Goal: Task Accomplishment & Management: Complete application form

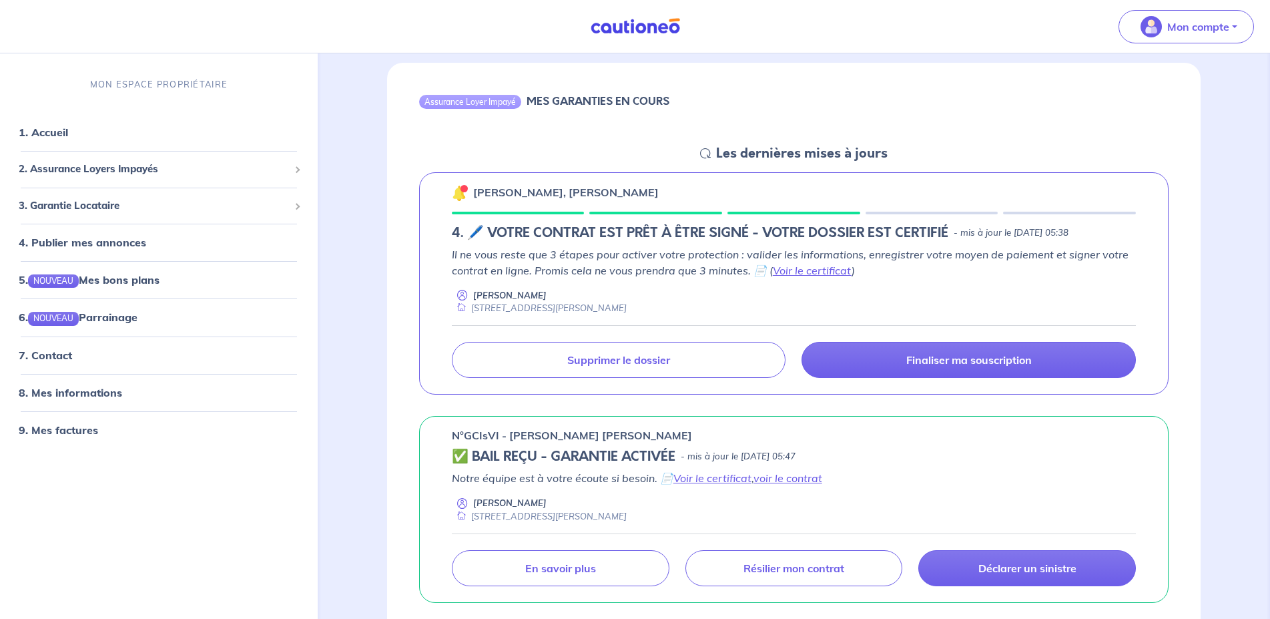
scroll to position [136, 0]
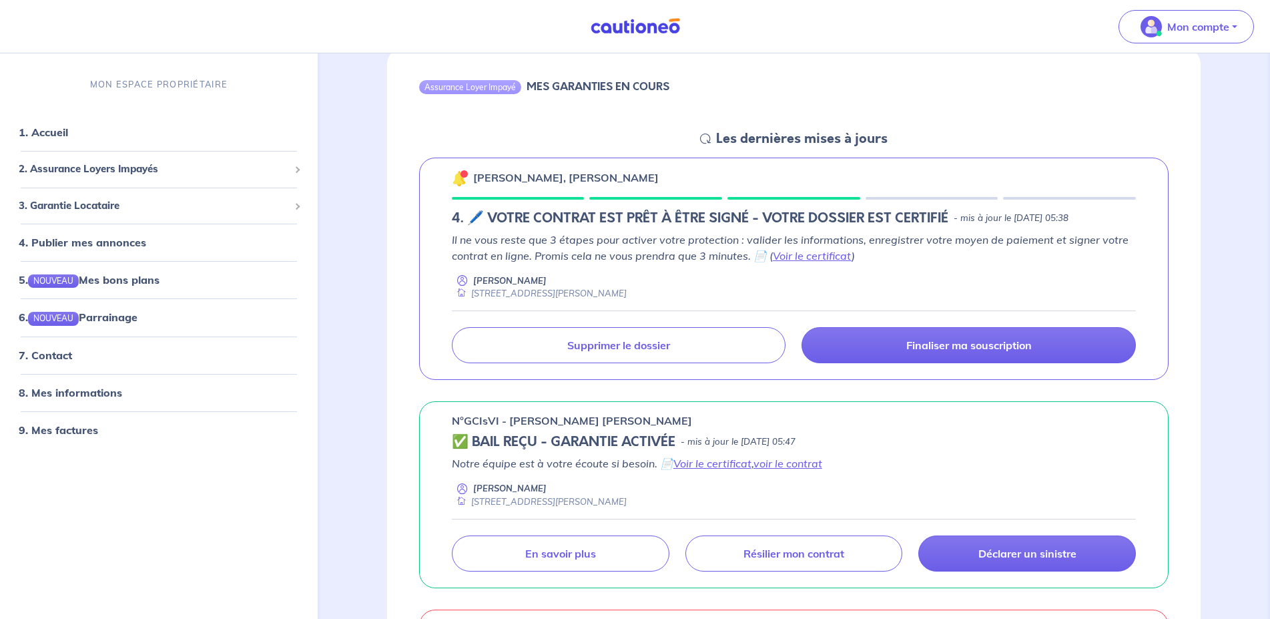
drag, startPoint x: 541, startPoint y: 214, endPoint x: 1127, endPoint y: 223, distance: 586.0
click at [643, 223] on div "4. 🖊️ VOTRE CONTRAT EST PRÊT À ÊTRE SIGNÉ - VOTRE DOSSIER EST CERTIFIÉ - mis à …" at bounding box center [794, 218] width 684 height 16
click at [643, 257] on link "Voir le certificat" at bounding box center [812, 255] width 79 height 13
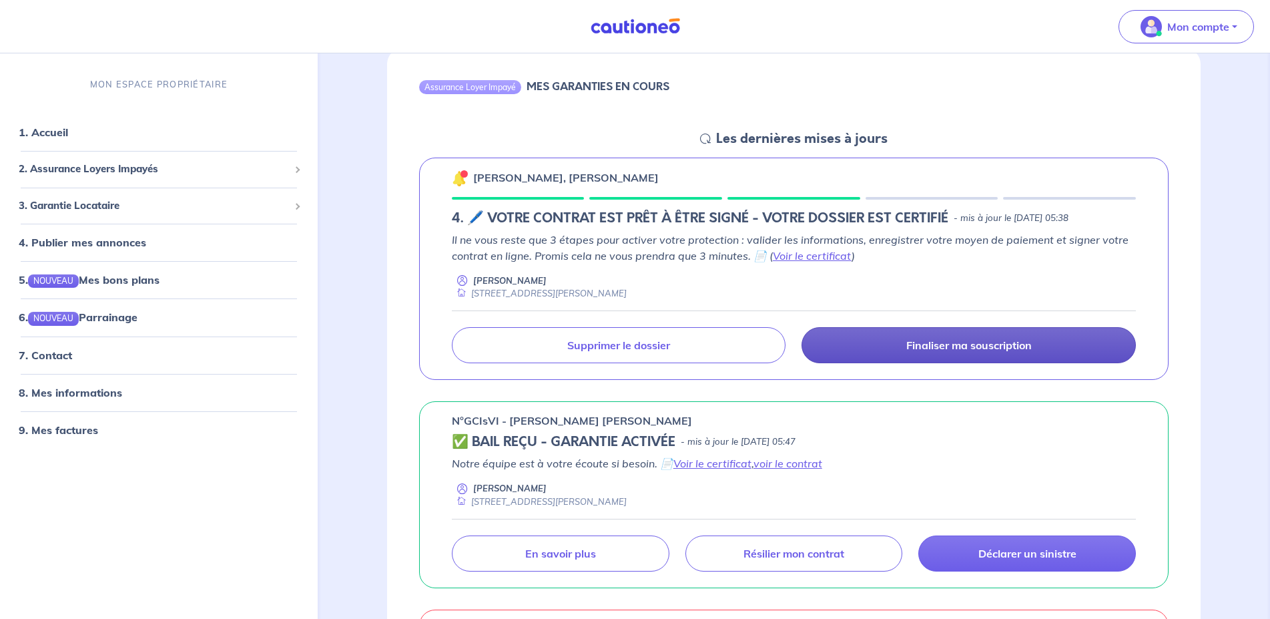
click at [643, 340] on p "Finaliser ma souscription" at bounding box center [968, 344] width 125 height 13
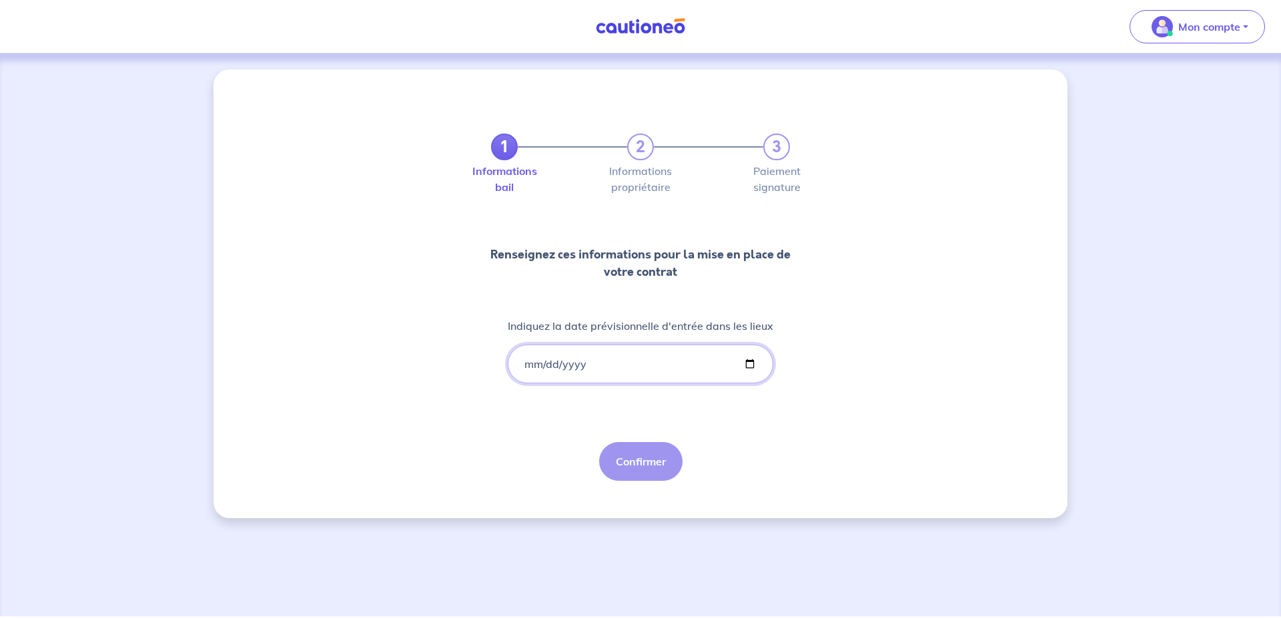
click at [528, 367] on input "Indiquez la date prévisionnelle d'entrée dans les lieux" at bounding box center [641, 363] width 266 height 39
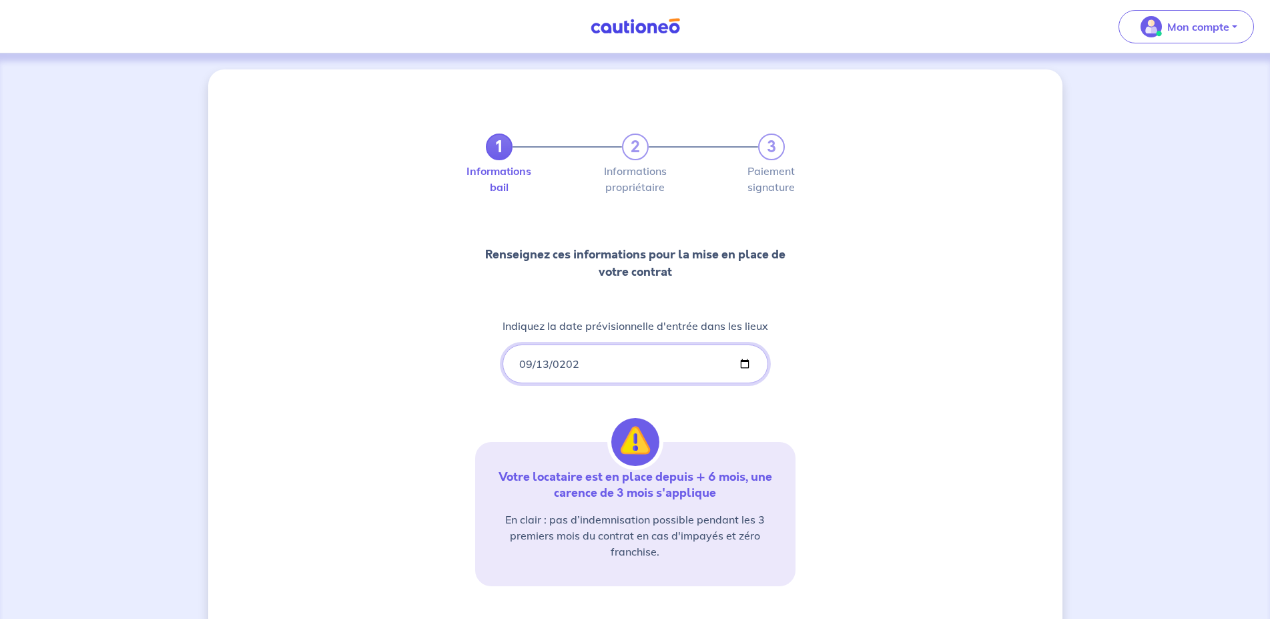
type input "[DATE]"
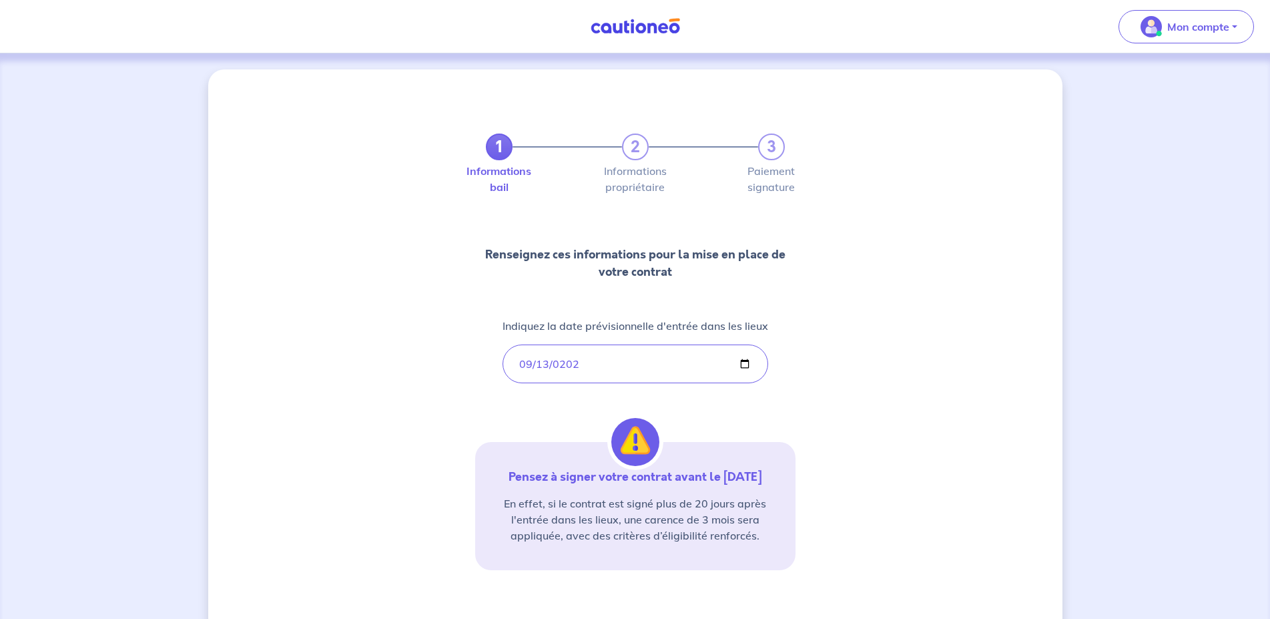
click at [643, 445] on div "1 2 3 Informations bail Informations propriétaire Paiement signature Renseignez…" at bounding box center [635, 392] width 854 height 646
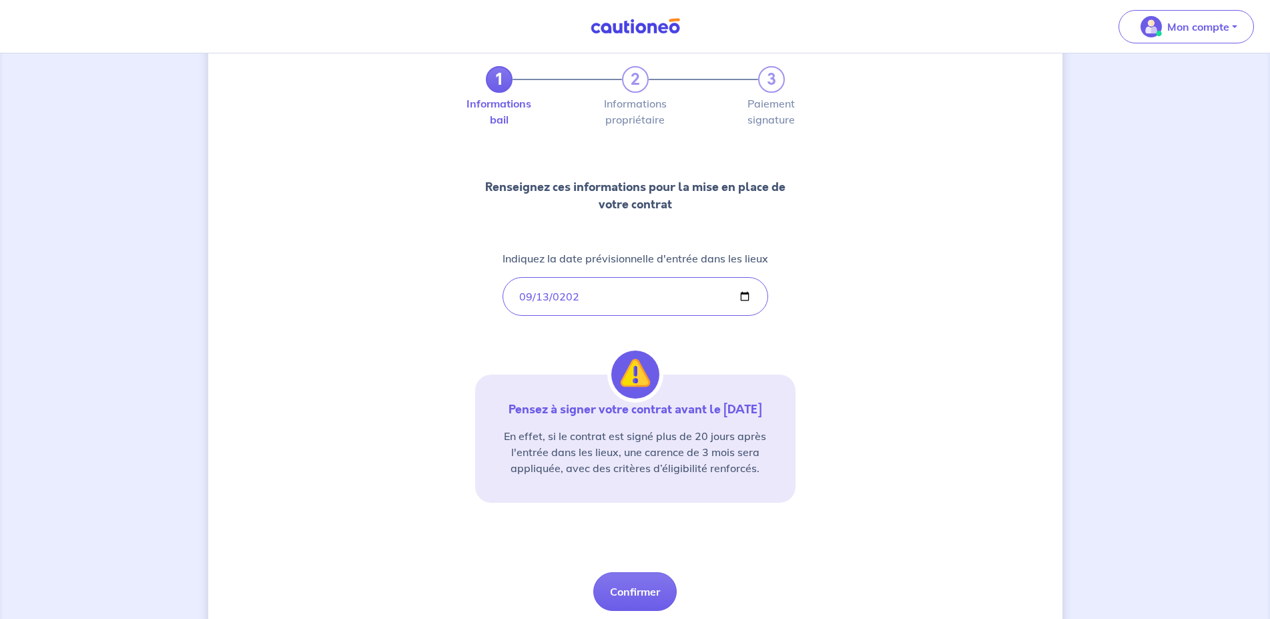
scroll to position [113, 0]
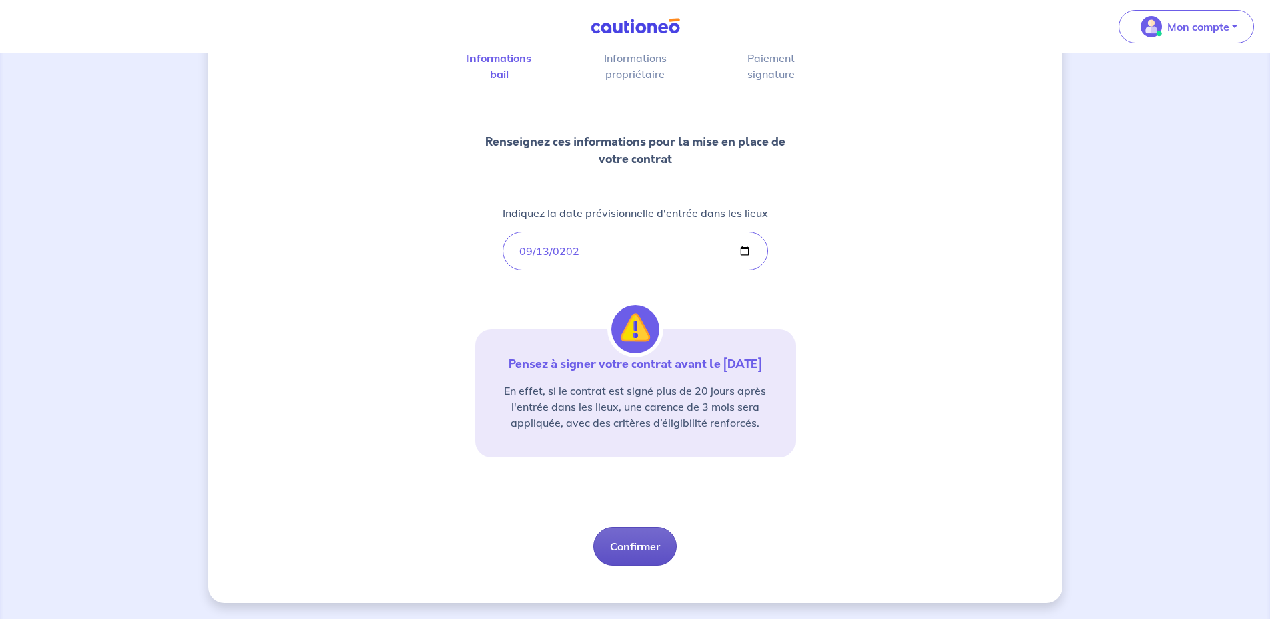
click at [631, 551] on button "Confirmer" at bounding box center [634, 545] width 83 height 39
select select "FR"
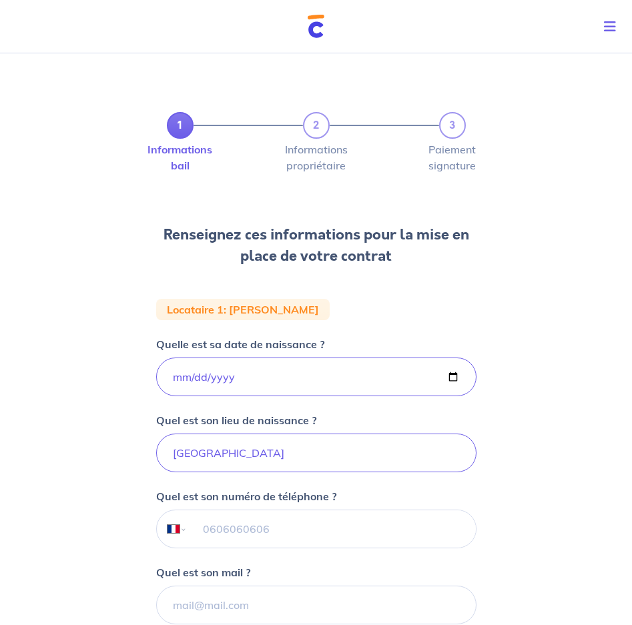
click at [248, 529] on input "tel" at bounding box center [331, 528] width 288 height 37
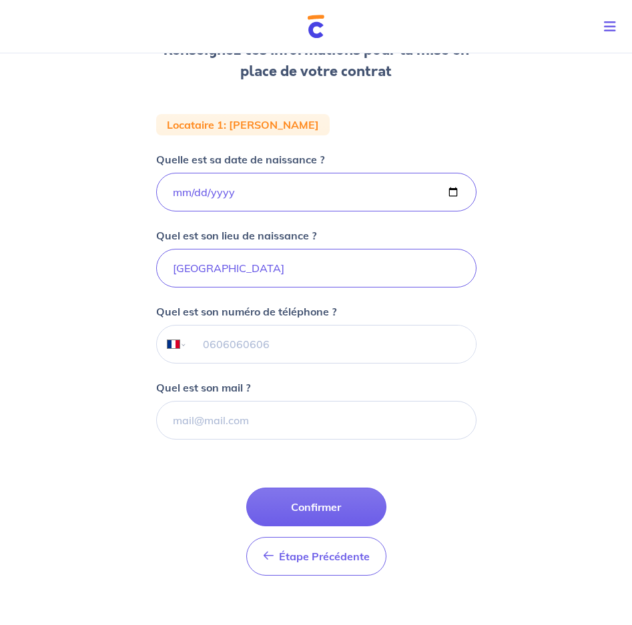
scroll to position [221, 0]
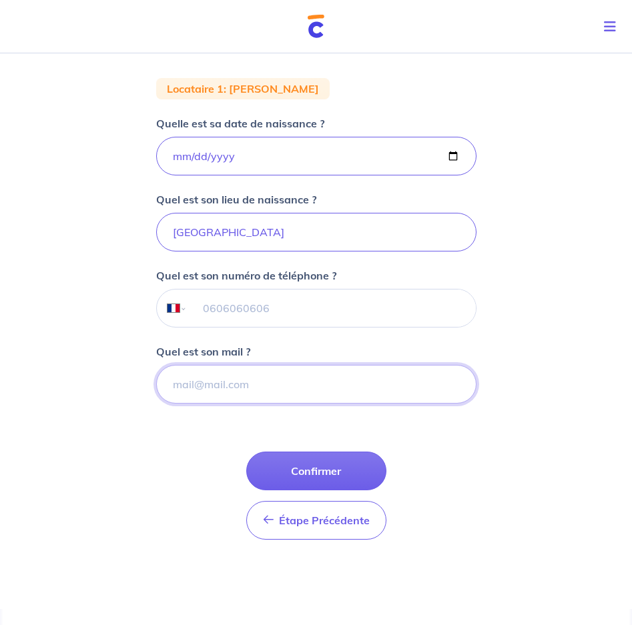
click at [219, 390] on input "Quel est son mail ?" at bounding box center [316, 384] width 320 height 39
click at [238, 308] on input "tel" at bounding box center [331, 308] width 288 height 37
click at [208, 308] on input "tel" at bounding box center [331, 308] width 288 height 37
click at [208, 310] on input "tel" at bounding box center [331, 308] width 288 height 37
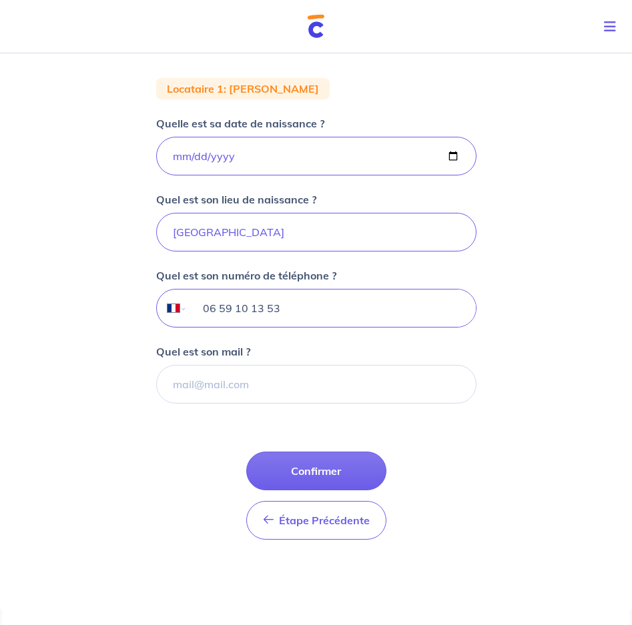
type input "06 59 10 13 53"
click at [272, 394] on input "Quel est son mail ?" at bounding box center [316, 384] width 320 height 39
click at [226, 386] on input "Quel est son mail ?" at bounding box center [316, 384] width 320 height 39
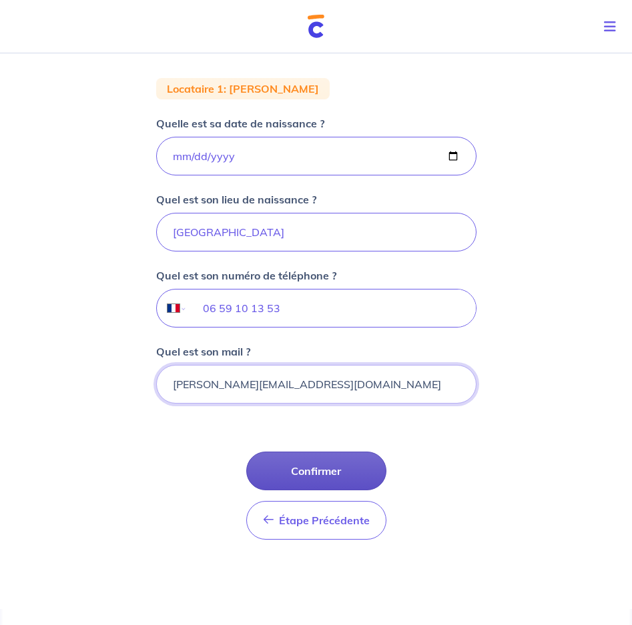
type input "[PERSON_NAME][EMAIL_ADDRESS][DOMAIN_NAME]"
click at [293, 462] on button "Confirmer" at bounding box center [316, 471] width 140 height 39
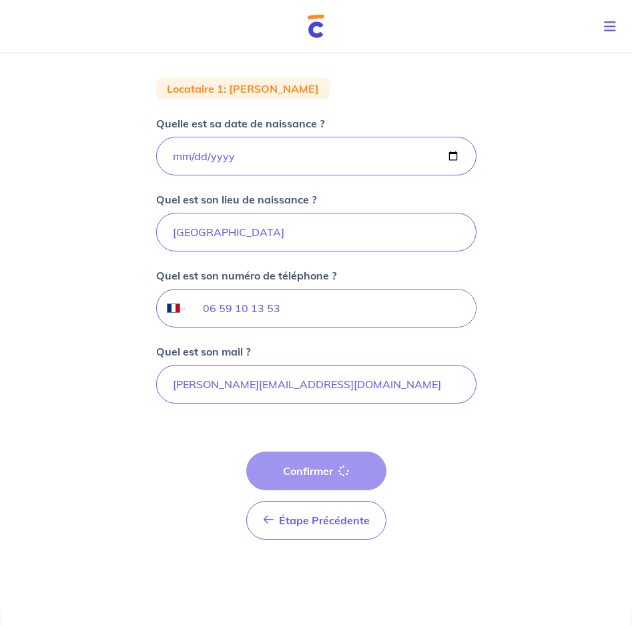
select select "FR"
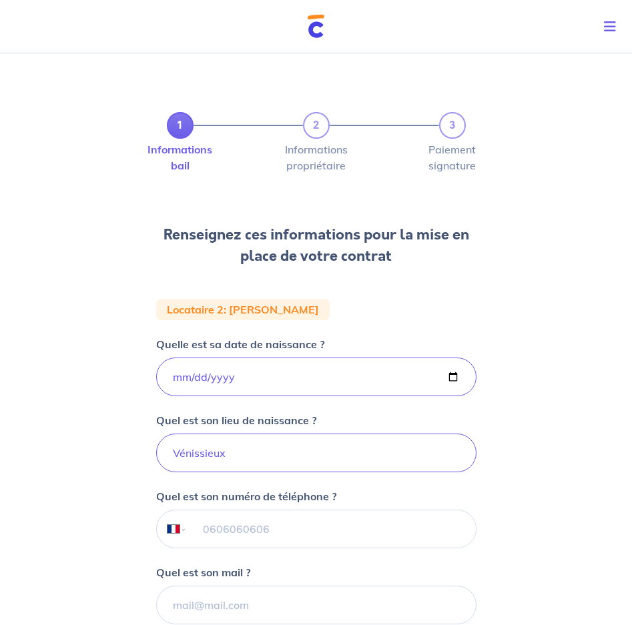
click at [228, 528] on input "tel" at bounding box center [331, 528] width 288 height 37
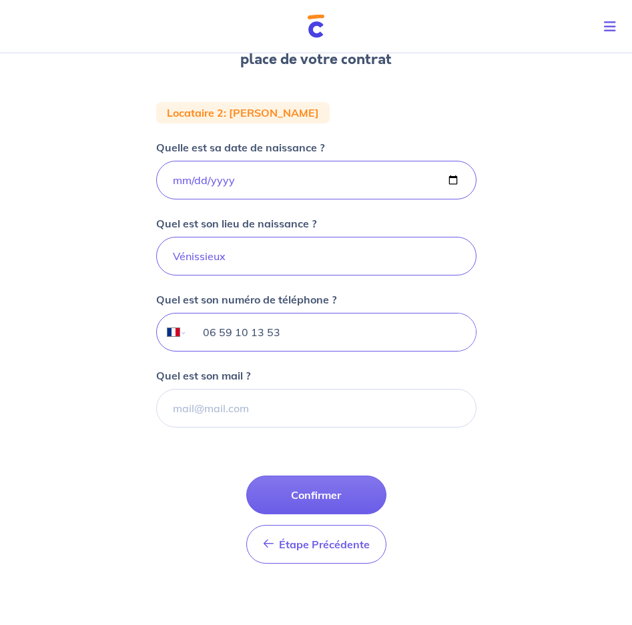
scroll to position [221, 0]
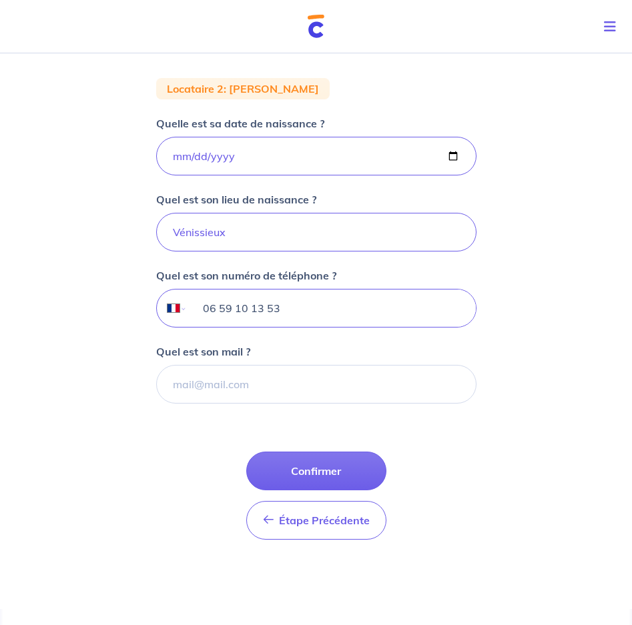
type input "06 59 10 13 53"
click at [195, 389] on input "Quel est son mail ?" at bounding box center [316, 384] width 320 height 39
click at [229, 390] on input "Quel est son mail ?" at bounding box center [316, 384] width 320 height 39
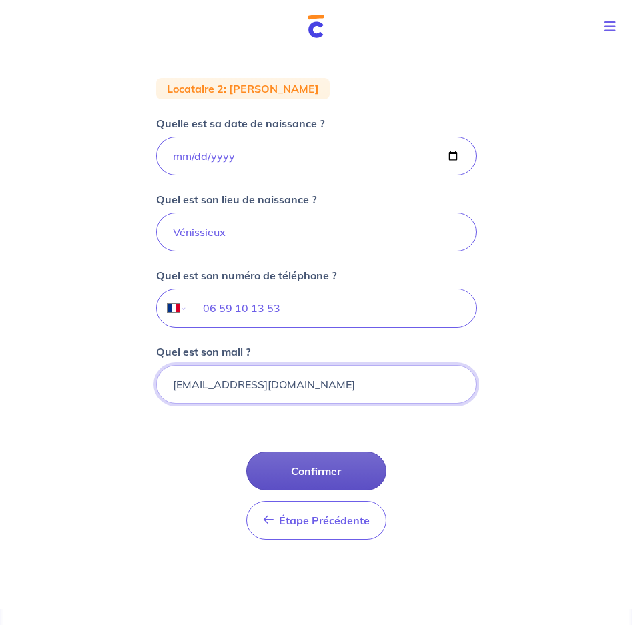
type input "[EMAIL_ADDRESS][DOMAIN_NAME]"
click at [305, 472] on button "Confirmer" at bounding box center [316, 471] width 140 height 39
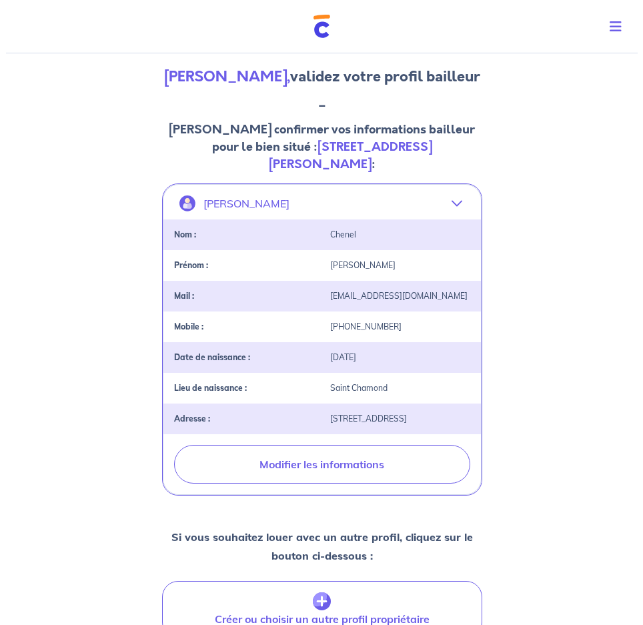
scroll to position [93, 0]
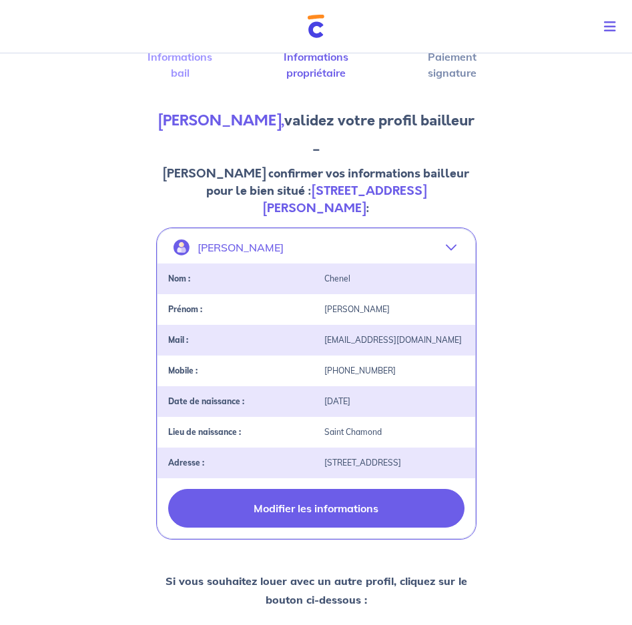
click at [356, 517] on button "Modifier les informations" at bounding box center [316, 508] width 296 height 39
select select "FR"
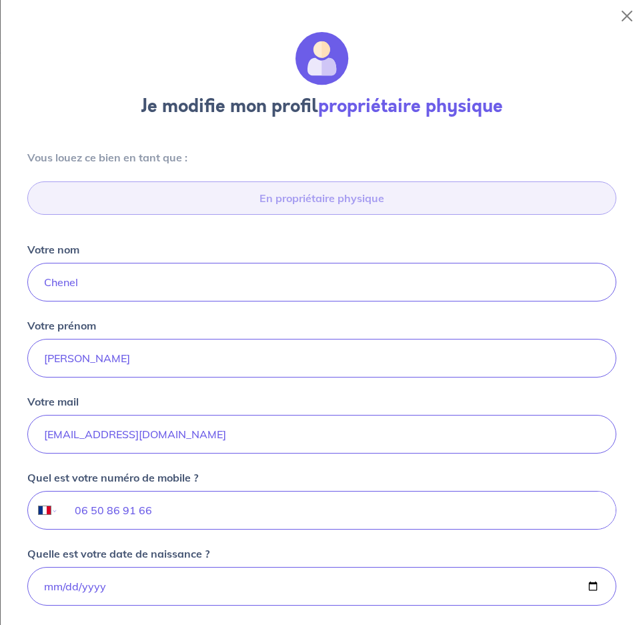
scroll to position [404, 0]
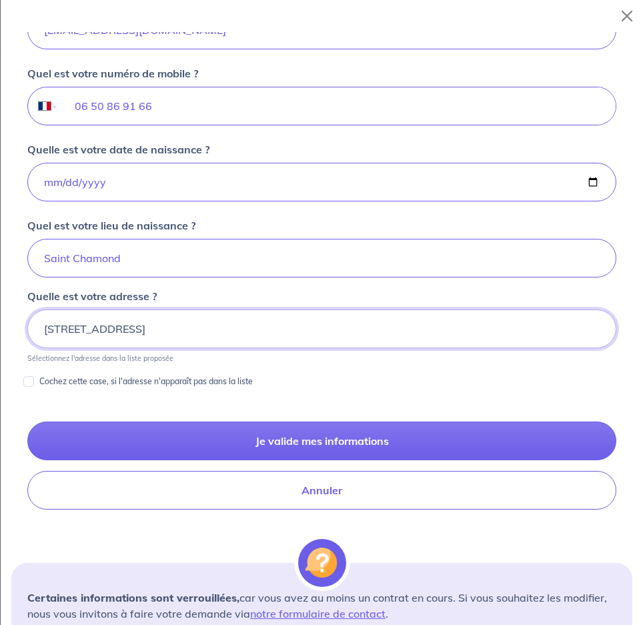
drag, startPoint x: 182, startPoint y: 328, endPoint x: 165, endPoint y: 326, distance: 16.7
click at [165, 326] on input "[STREET_ADDRESS]" at bounding box center [321, 329] width 589 height 39
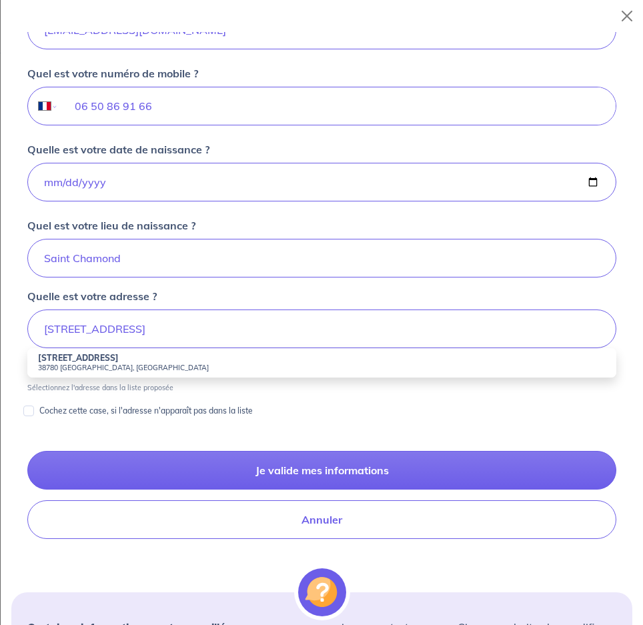
click at [55, 366] on small "38780 [GEOGRAPHIC_DATA], [GEOGRAPHIC_DATA]" at bounding box center [322, 367] width 568 height 9
type input "[STREET_ADDRESS]"
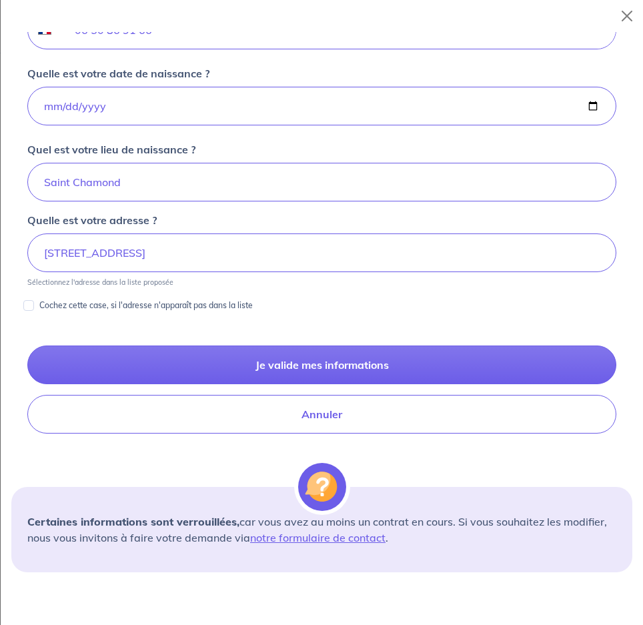
scroll to position [535, 0]
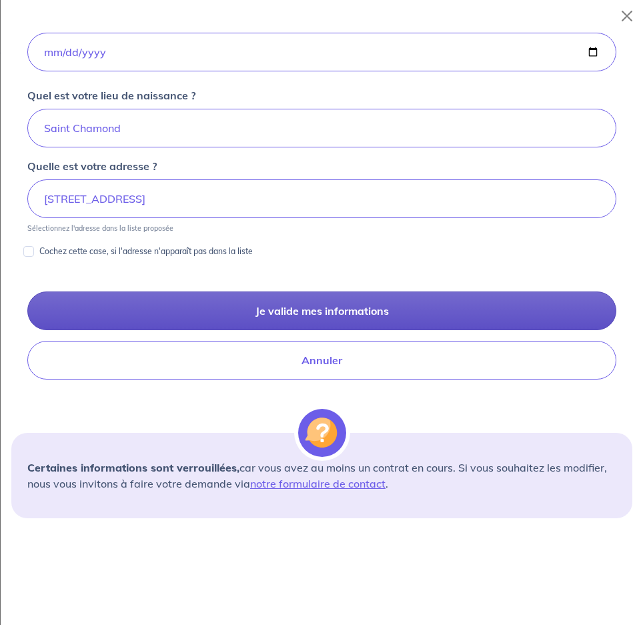
click at [314, 312] on button "Je valide mes informations" at bounding box center [321, 311] width 589 height 39
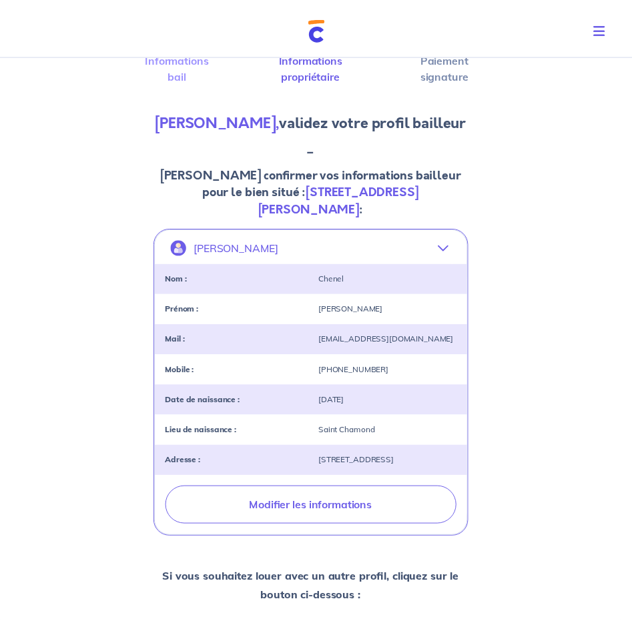
scroll to position [0, 0]
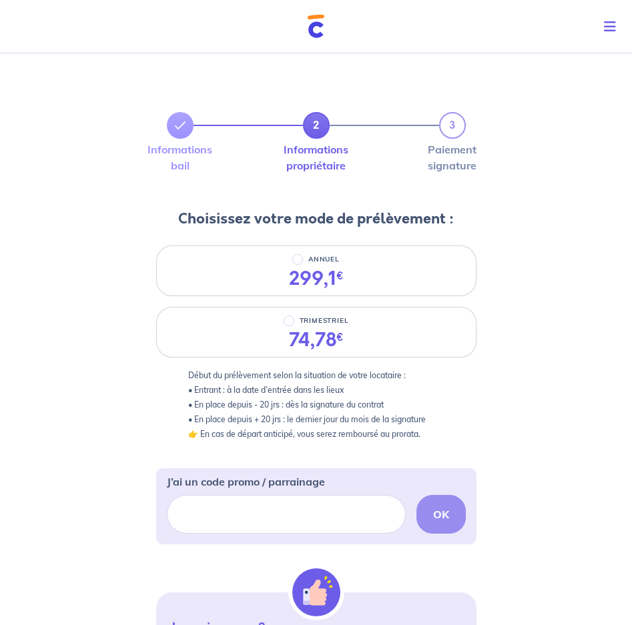
click at [65, 348] on div "2 3 Informations bail Informations propriétaire Paiement signature Choisissez v…" at bounding box center [316, 492] width 632 height 889
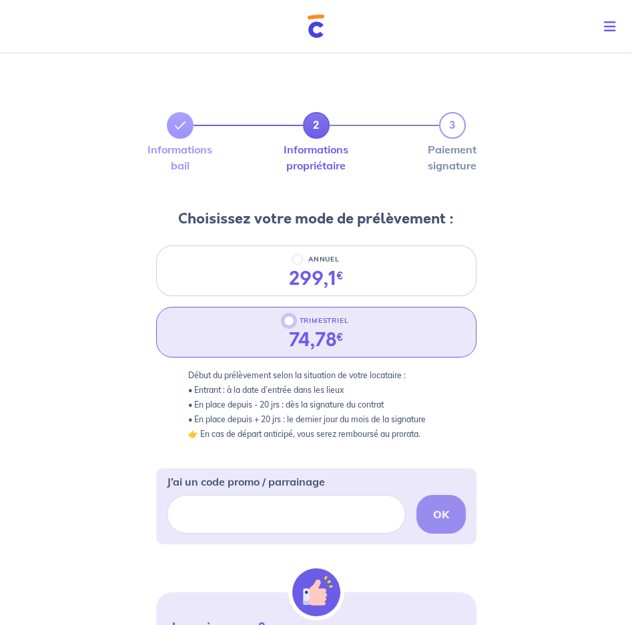
click at [292, 318] on input "TRIMESTRIEL" at bounding box center [289, 321] width 11 height 11
click at [563, 260] on div "2 3 Informations bail Informations propriétaire Paiement signature Choisissez v…" at bounding box center [316, 492] width 632 height 889
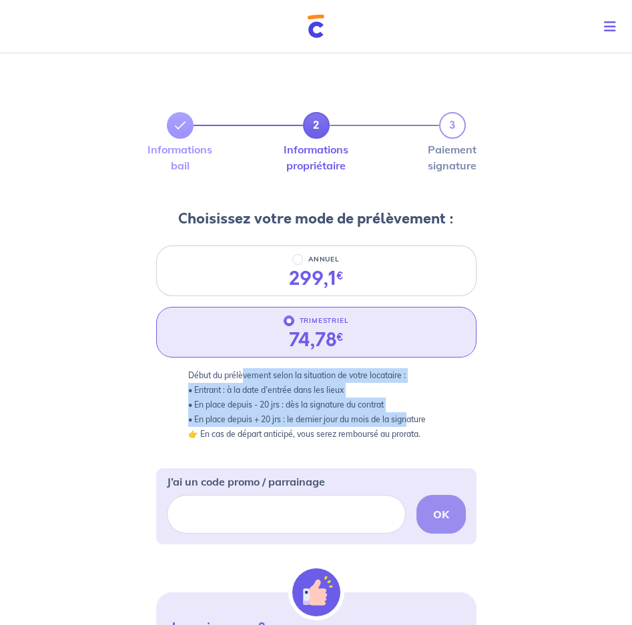
drag, startPoint x: 244, startPoint y: 374, endPoint x: 408, endPoint y: 416, distance: 169.5
click at [408, 416] on p "Début du prélèvement selon la situation de votre locataire : • Entrant : à la d…" at bounding box center [316, 404] width 256 height 73
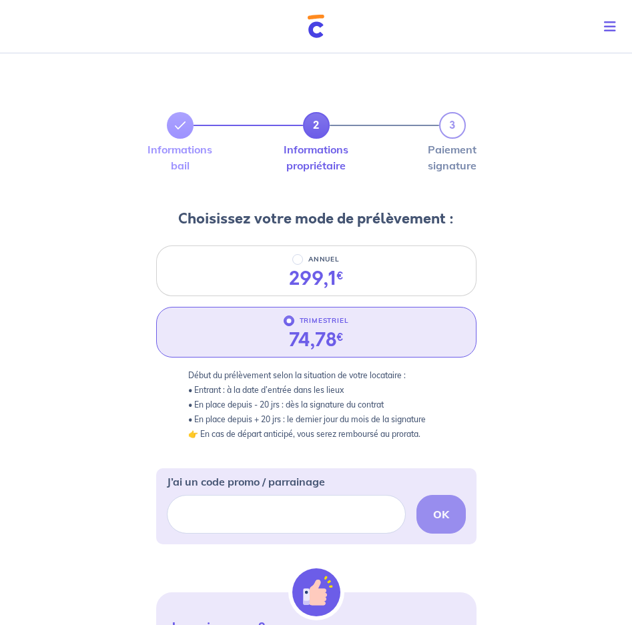
click at [555, 424] on div "2 3 Informations bail Informations propriétaire Paiement signature Choisissez v…" at bounding box center [316, 492] width 632 height 889
click at [531, 412] on div "2 3 Informations bail Informations propriétaire Paiement signature Choisissez v…" at bounding box center [316, 492] width 632 height 889
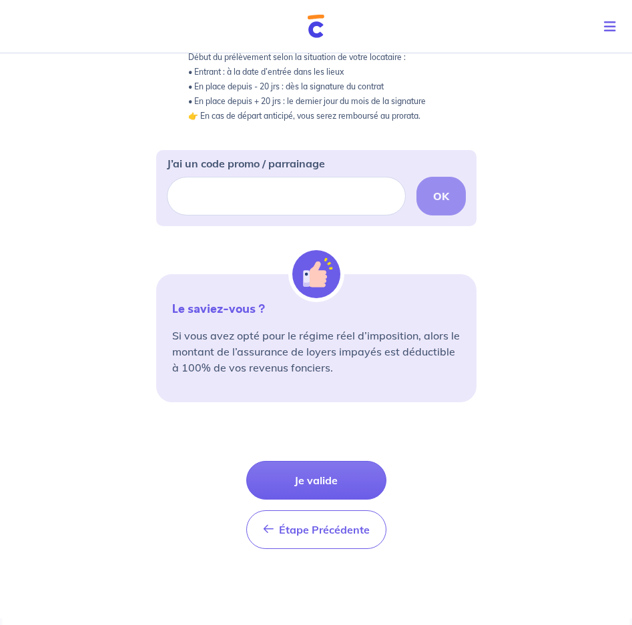
scroll to position [328, 0]
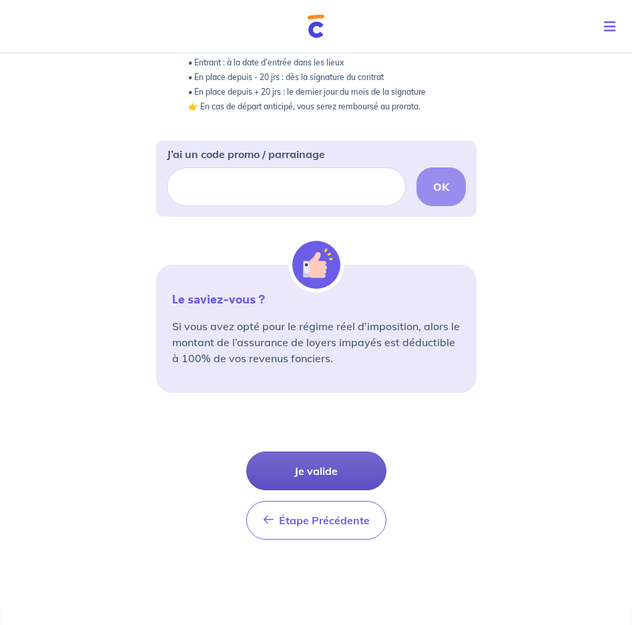
click at [312, 468] on button "Je valide" at bounding box center [316, 471] width 140 height 39
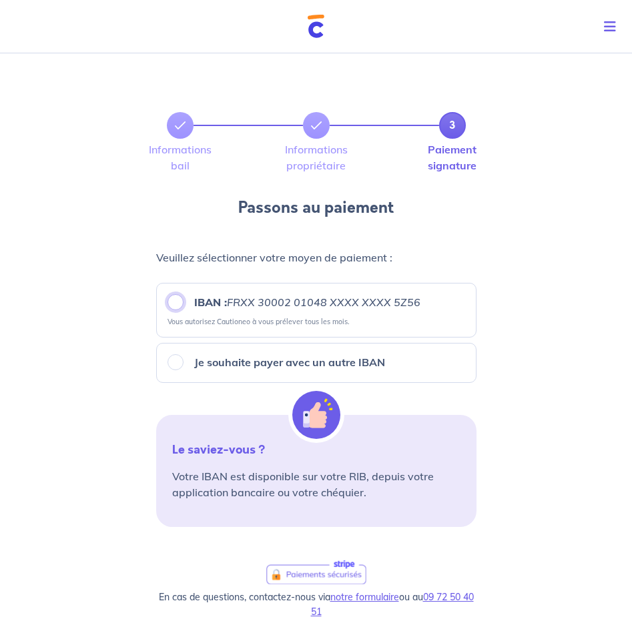
click at [178, 302] on input "IBAN : FRXX [FINANCIAL_ID] XXXX XXXX 5Z56" at bounding box center [175, 302] width 16 height 16
radio input "true"
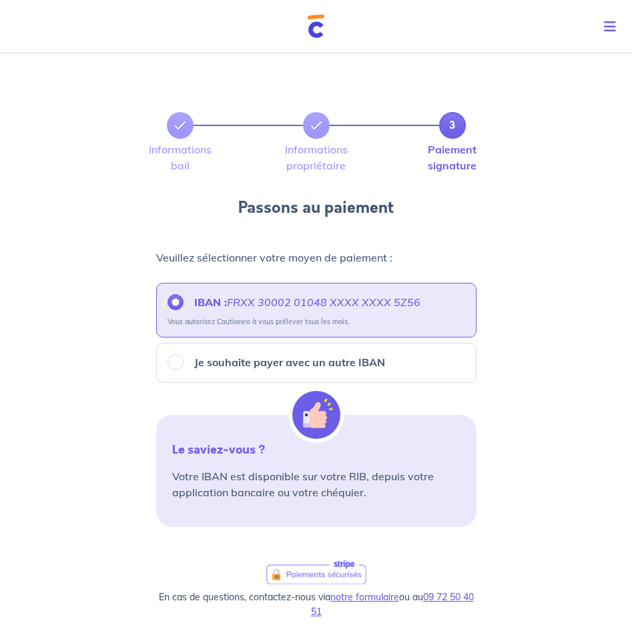
click at [591, 244] on div "3 Informations bail Informations propriétaire Paiement signature Passons au pai…" at bounding box center [316, 468] width 632 height 841
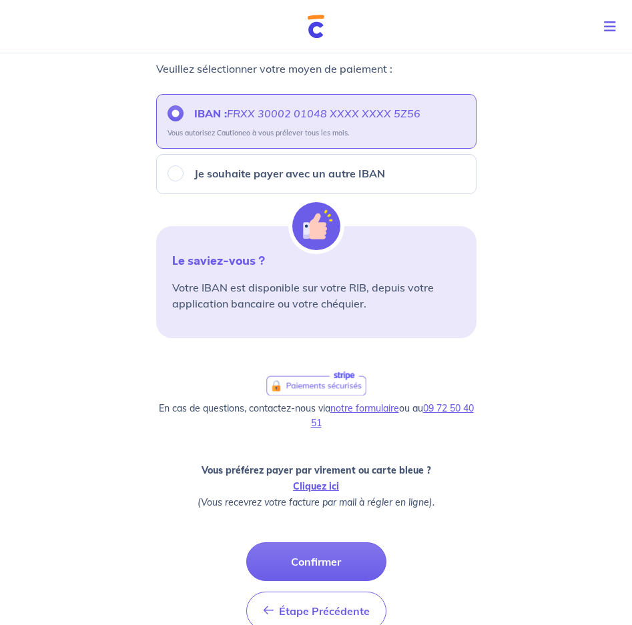
scroll to position [204, 0]
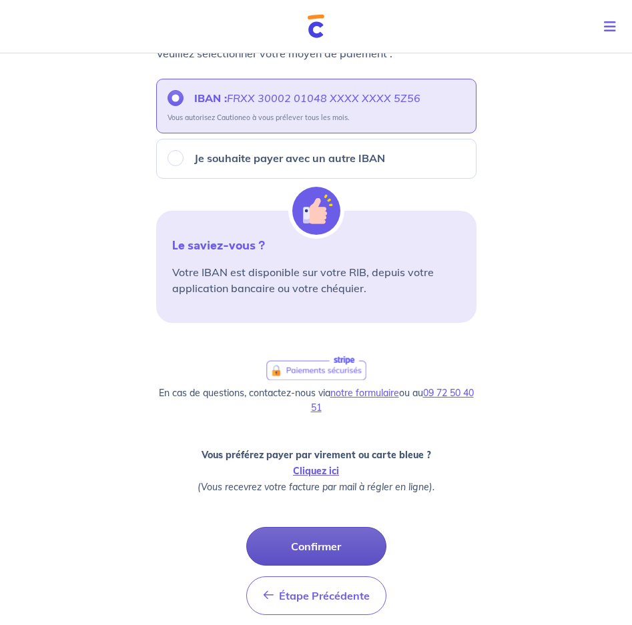
click at [300, 546] on button "Confirmer" at bounding box center [316, 546] width 140 height 39
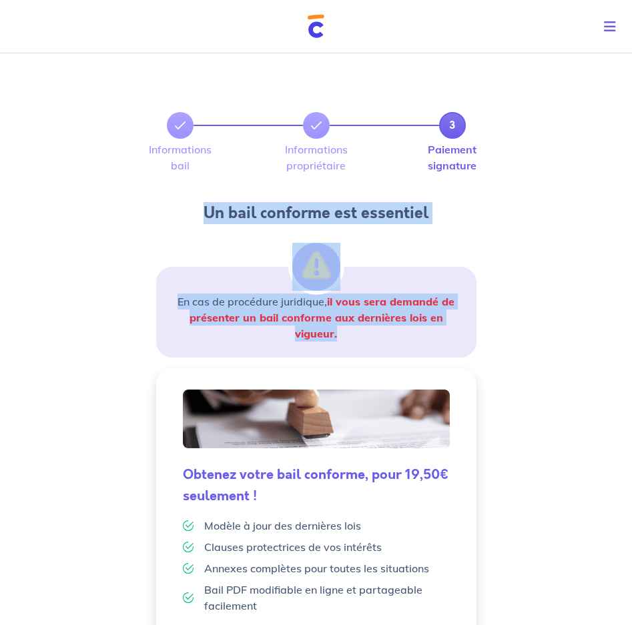
drag, startPoint x: 174, startPoint y: 224, endPoint x: 484, endPoint y: 330, distance: 327.5
click at [484, 330] on div "3 Informations bail Informations propriétaire Paiement signature Un bail confor…" at bounding box center [316, 436] width 632 height 777
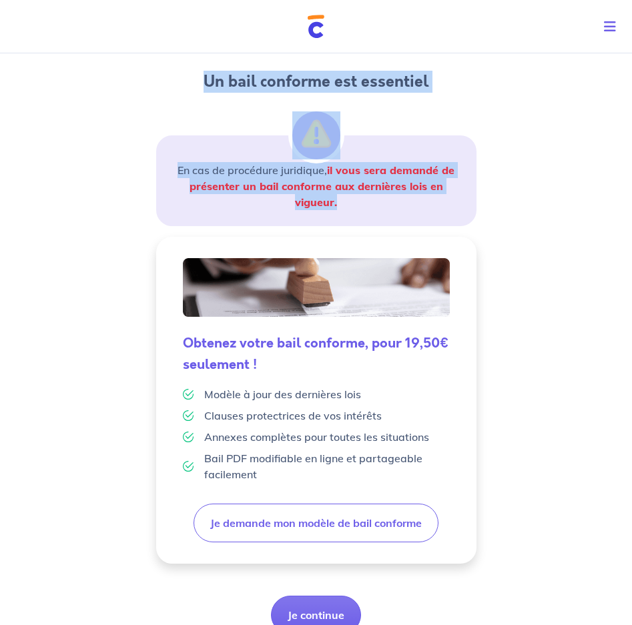
scroll to position [216, 0]
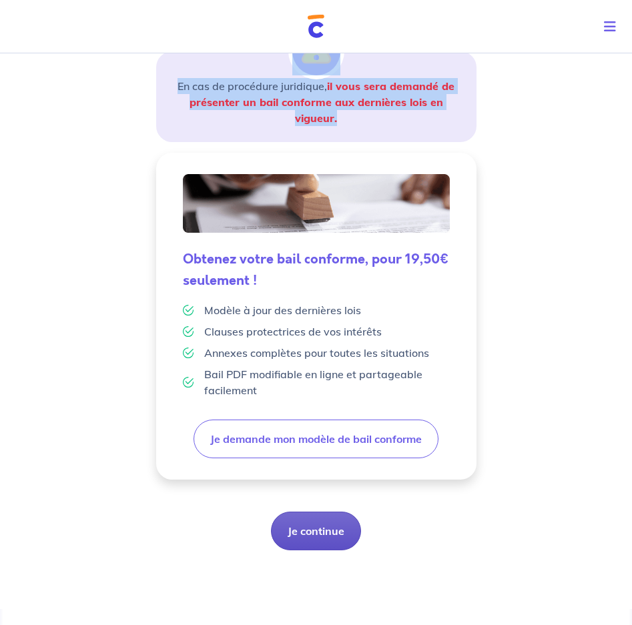
click at [310, 541] on button "Je continue" at bounding box center [316, 531] width 90 height 39
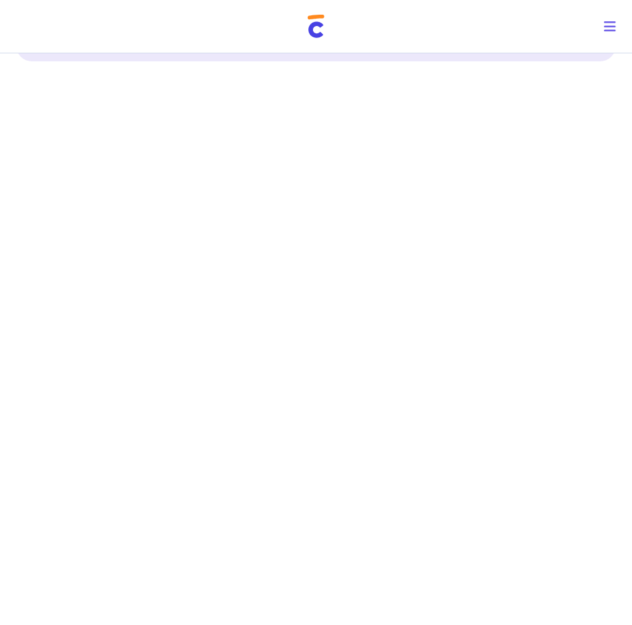
scroll to position [545, 0]
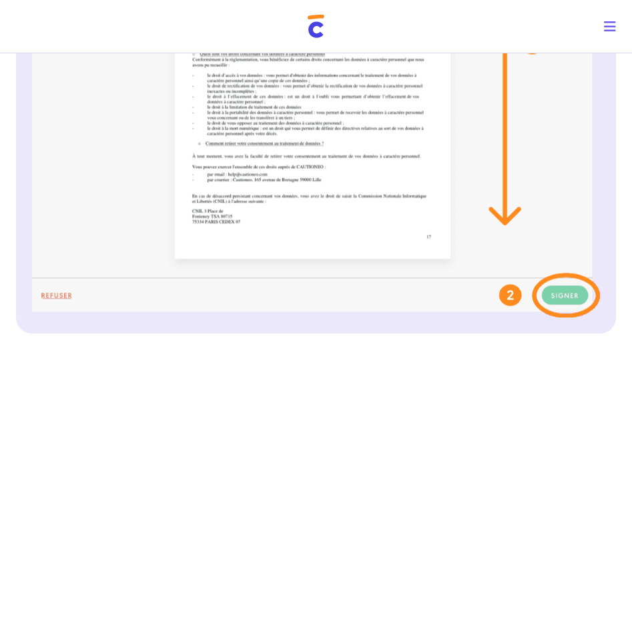
click at [560, 297] on img at bounding box center [316, 71] width 568 height 494
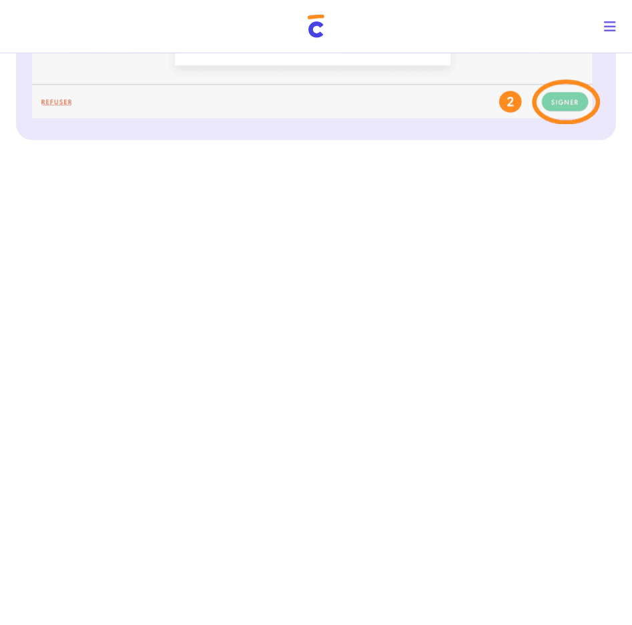
scroll to position [737, 0]
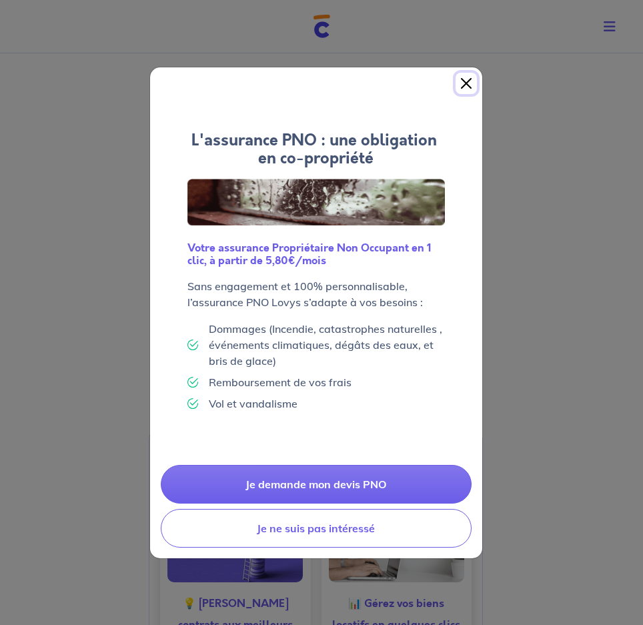
click at [464, 84] on button "Close" at bounding box center [466, 83] width 21 height 21
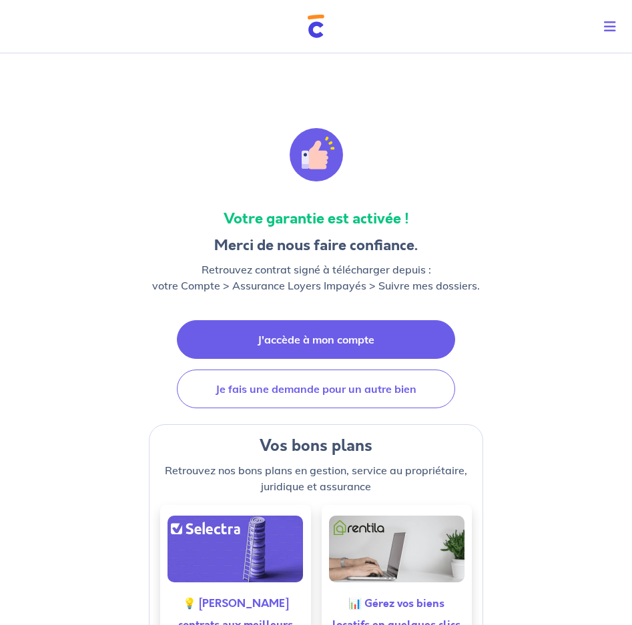
click at [339, 340] on link "J'accède à mon compte" at bounding box center [316, 339] width 279 height 39
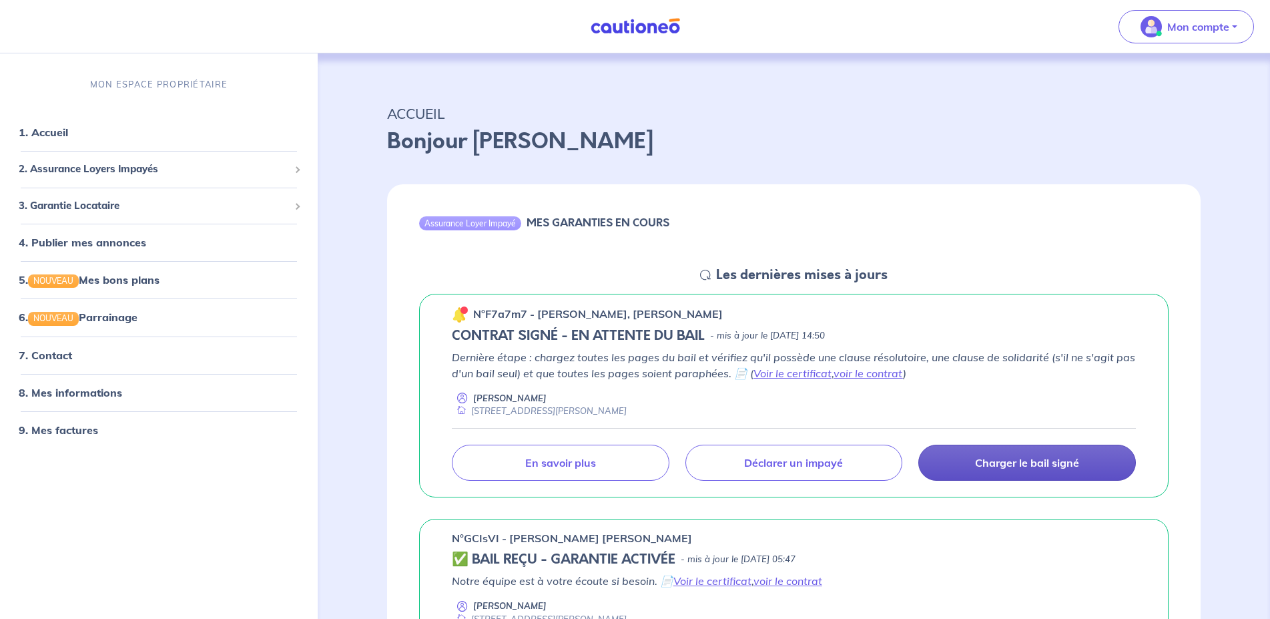
click at [643, 460] on p "Charger le bail signé" at bounding box center [1027, 462] width 104 height 13
click at [643, 464] on p "Charger le bail signé" at bounding box center [1027, 462] width 104 height 13
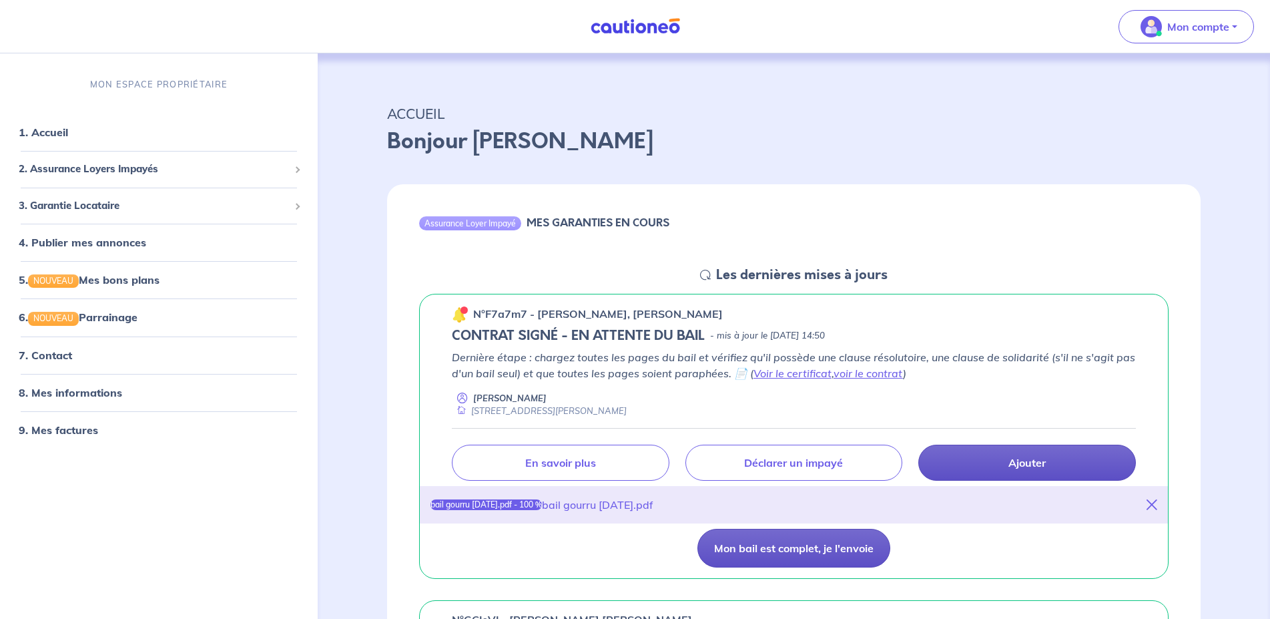
click at [643, 543] on button "Mon bail est complet, je l'envoie" at bounding box center [793, 548] width 193 height 39
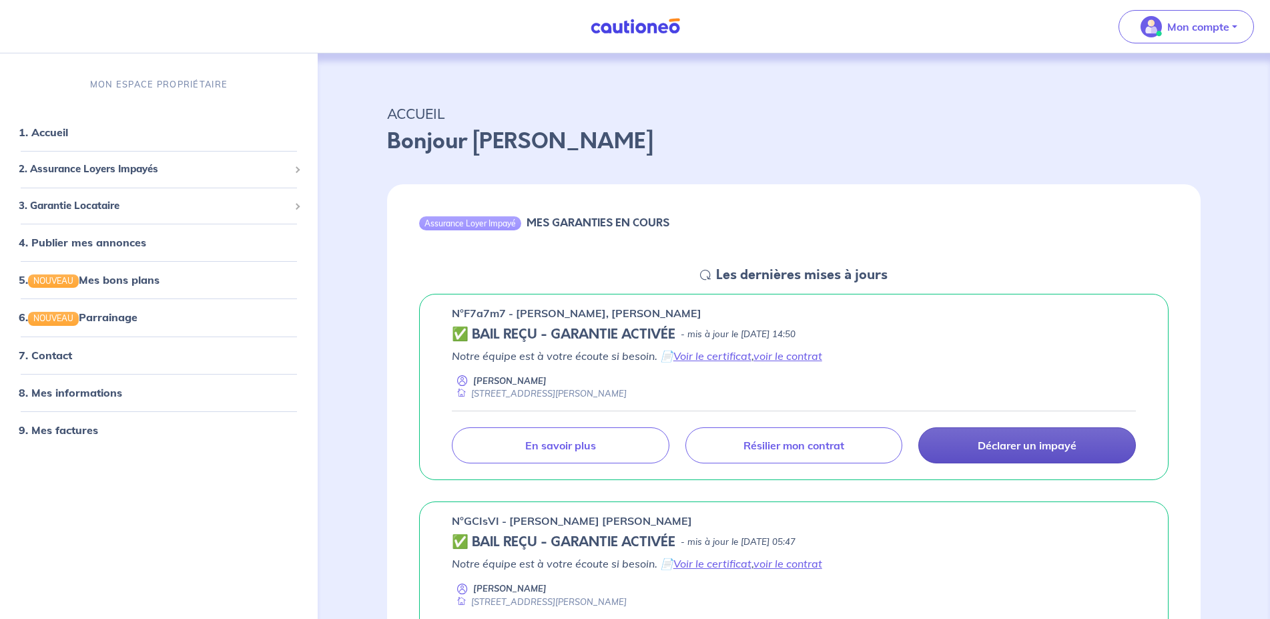
scroll to position [136, 0]
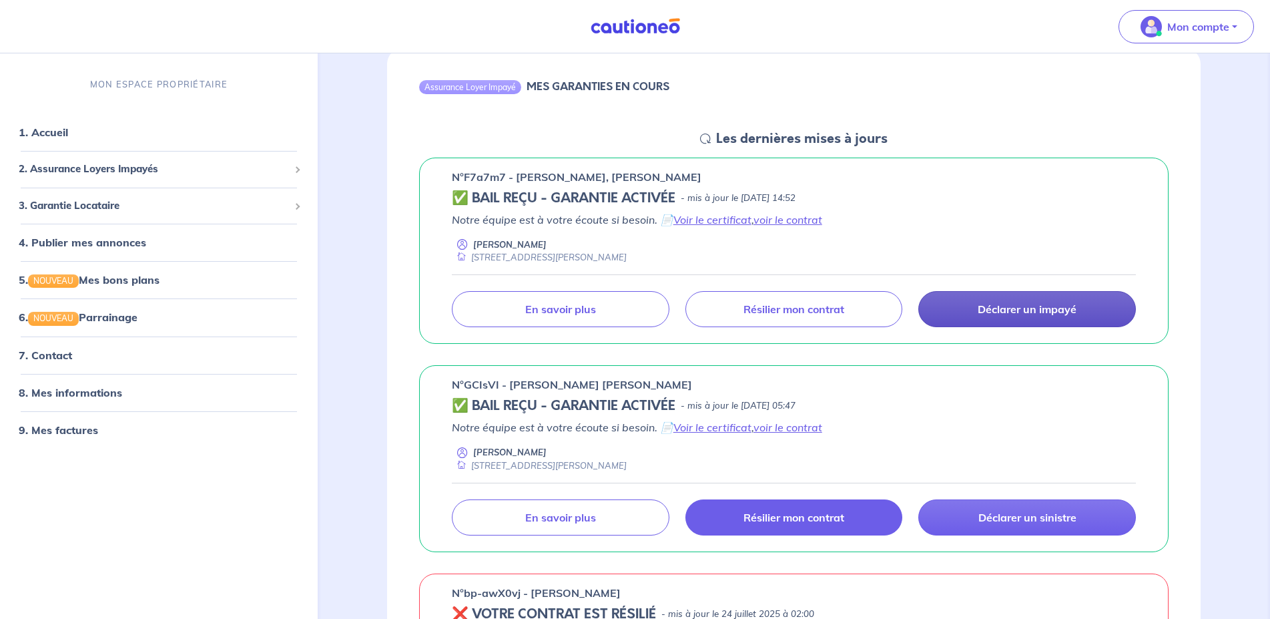
click at [643, 516] on p "Résilier mon contrat" at bounding box center [793, 516] width 101 height 13
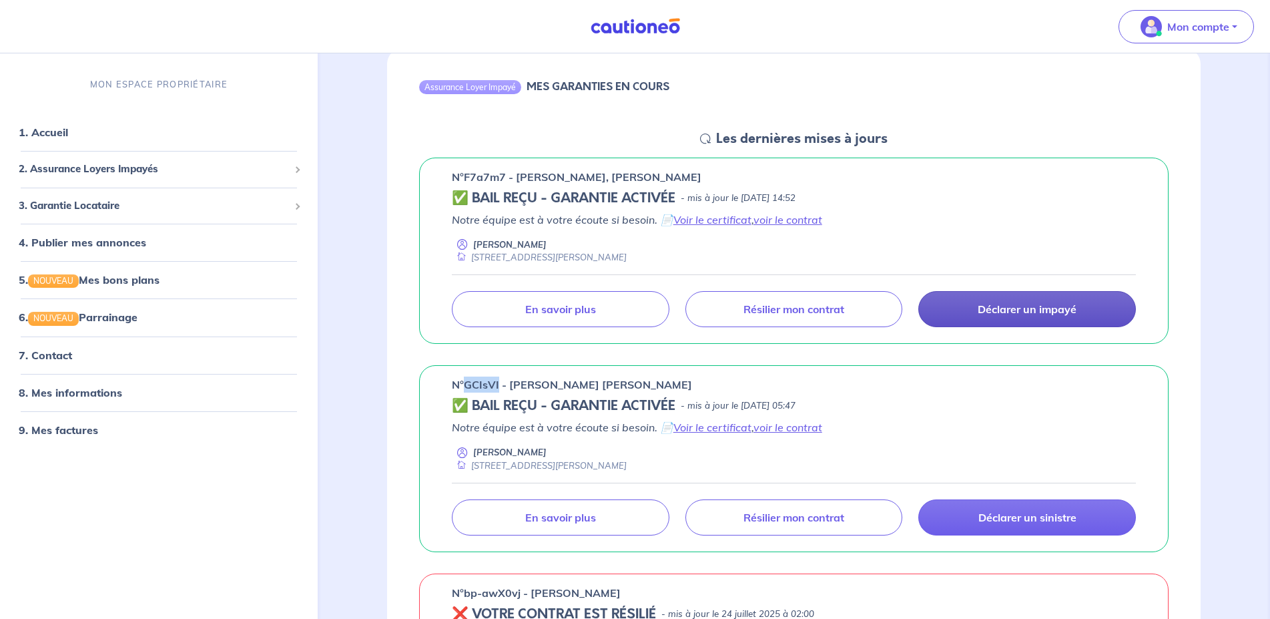
drag, startPoint x: 498, startPoint y: 383, endPoint x: 466, endPoint y: 386, distance: 32.1
click at [466, 386] on p "n°GCIsVI - [PERSON_NAME] [PERSON_NAME]" at bounding box center [572, 384] width 240 height 16
copy p "GCIsVI"
drag, startPoint x: 508, startPoint y: 384, endPoint x: 785, endPoint y: 387, distance: 276.9
click at [643, 387] on p "n°GCIsVI - [PERSON_NAME] [PERSON_NAME]" at bounding box center [572, 384] width 240 height 16
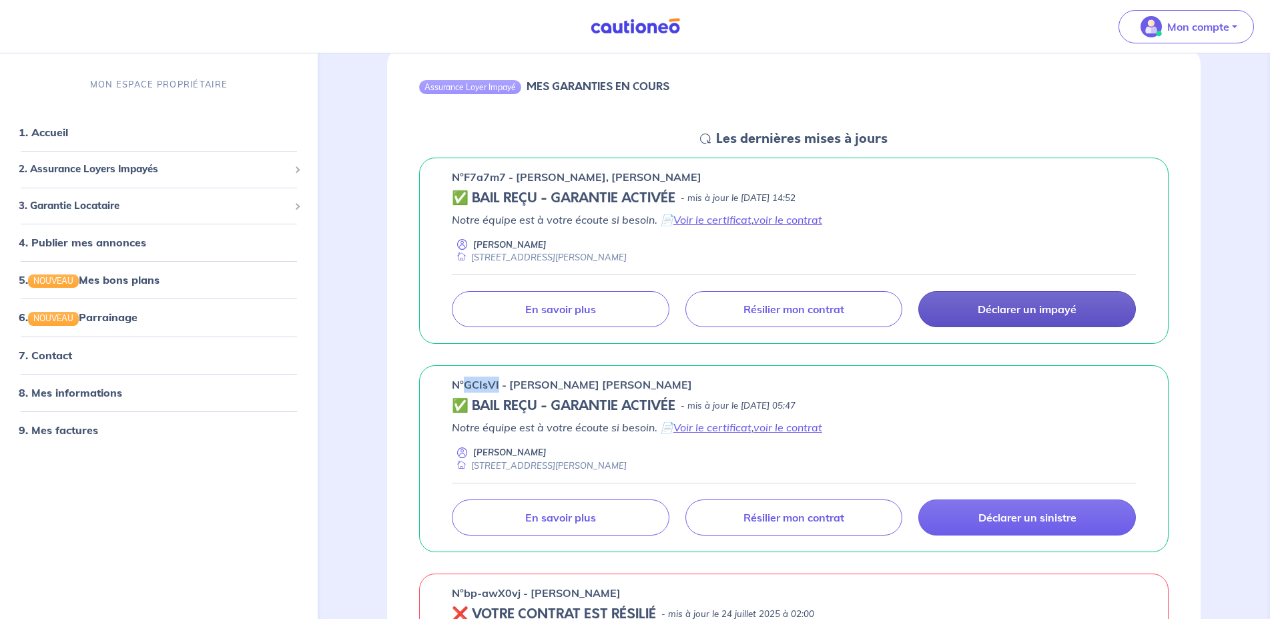
copy p "[PERSON_NAME] [PERSON_NAME]"
click at [97, 313] on link "6. NOUVEAU Parrainage" at bounding box center [77, 316] width 117 height 13
